Goal: Find specific page/section

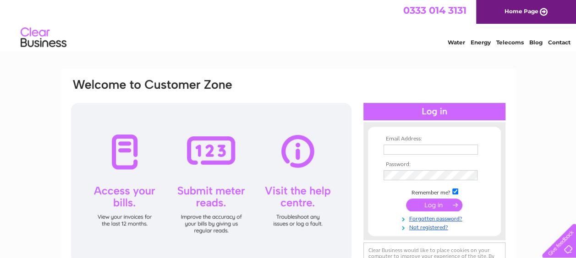
type input "freelanceforkliftco@gmail.com"
click at [445, 209] on input "submit" at bounding box center [434, 205] width 56 height 13
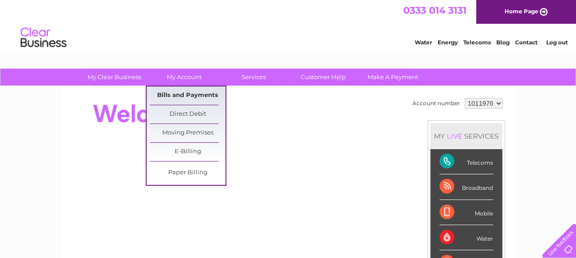
click at [186, 93] on link "Bills and Payments" at bounding box center [188, 96] width 76 height 18
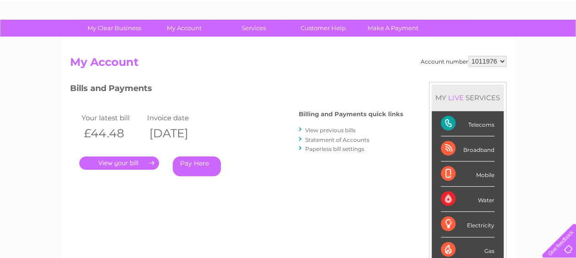
scroll to position [92, 0]
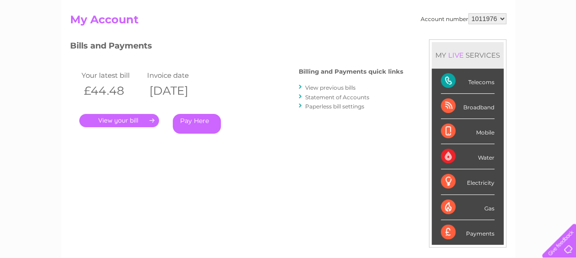
click at [124, 117] on link "." at bounding box center [119, 120] width 80 height 13
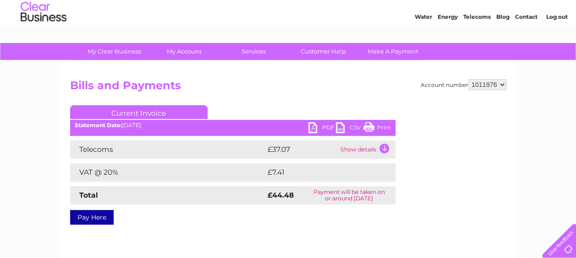
scroll to position [46, 0]
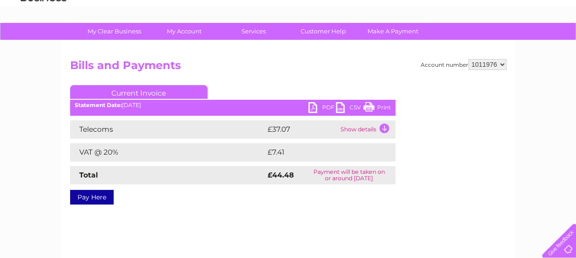
click at [308, 107] on link "PDF" at bounding box center [321, 108] width 27 height 13
